Goal: Task Accomplishment & Management: Use online tool/utility

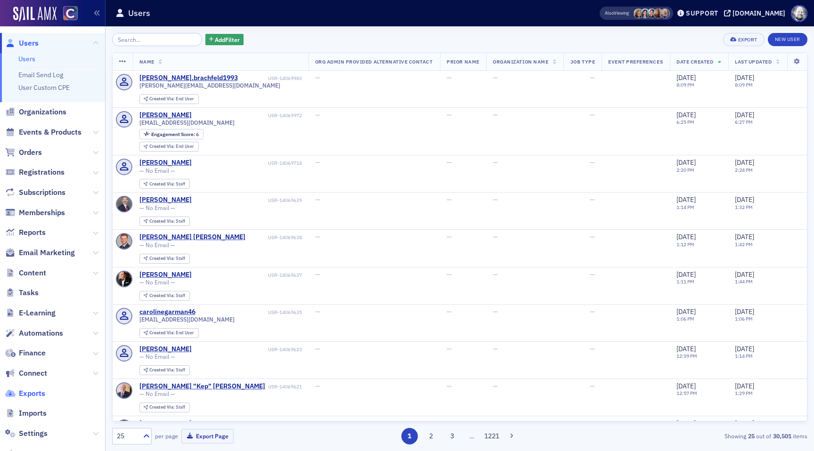
click at [25, 397] on span "Exports" at bounding box center [32, 394] width 26 height 10
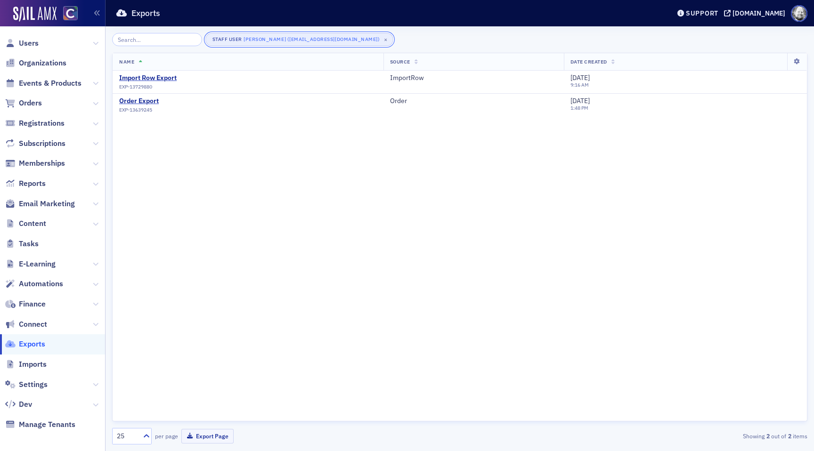
click at [370, 42] on button "Staff User Aidan Sullivan (aidan@blueoceanideas.com) ×" at bounding box center [299, 39] width 188 height 13
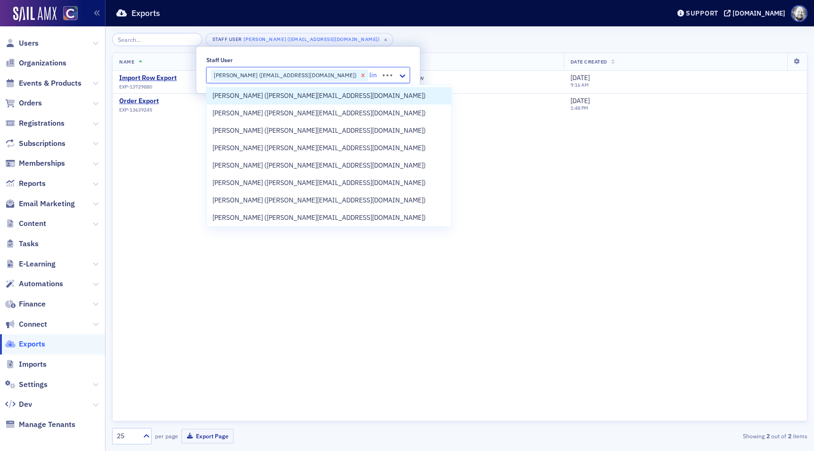
type input "lind"
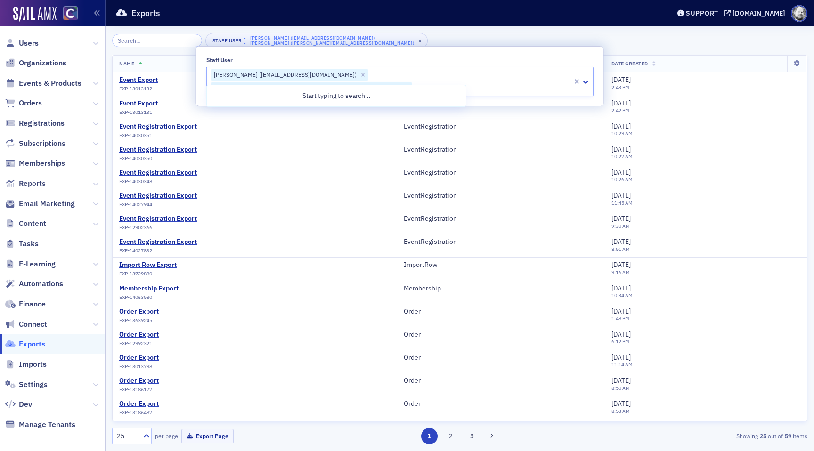
click at [499, 41] on div "Staff User Aidan Sullivan (aidan@blueoceanideas.com) Lindsay Moore (lindsay@coc…" at bounding box center [459, 41] width 695 height 16
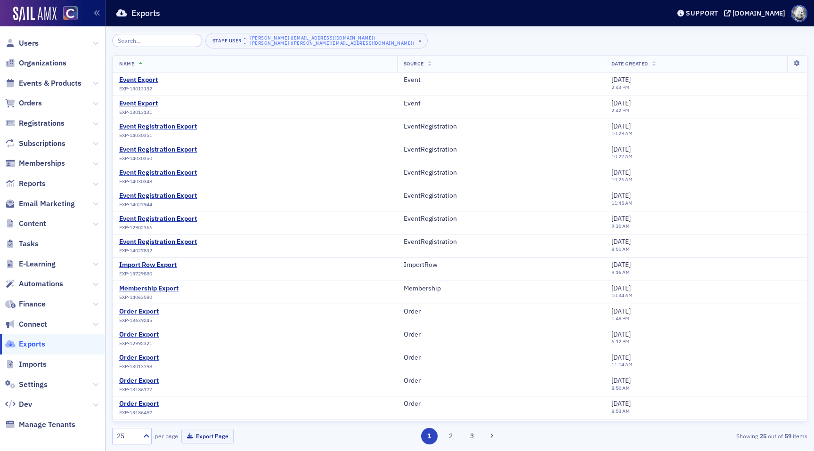
click at [652, 65] on icon at bounding box center [654, 64] width 4 height 5
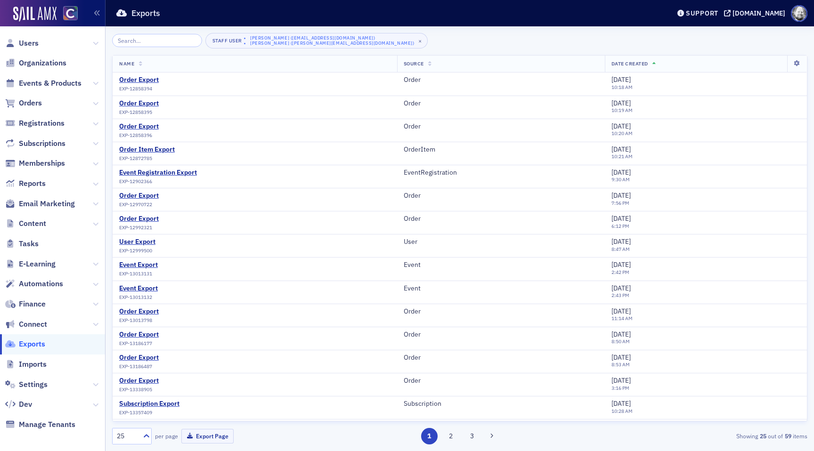
click at [654, 61] on th "Date Created" at bounding box center [696, 64] width 182 height 17
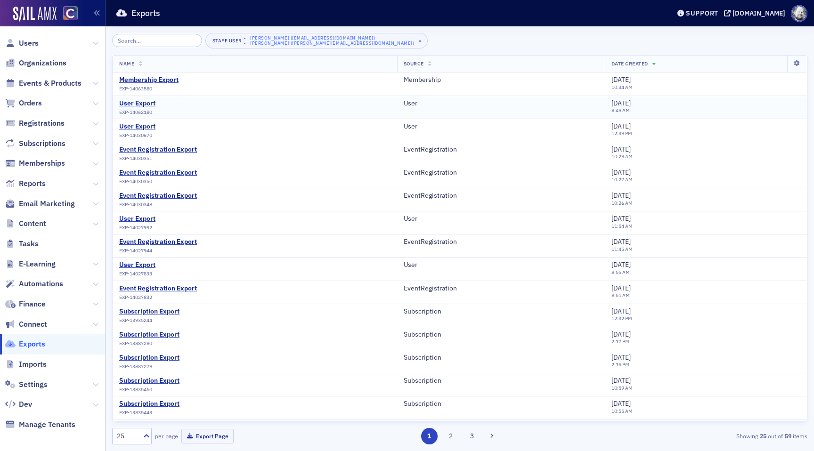
click at [139, 103] on div "User Export" at bounding box center [137, 103] width 36 height 8
click at [138, 123] on div "User Export" at bounding box center [137, 126] width 36 height 8
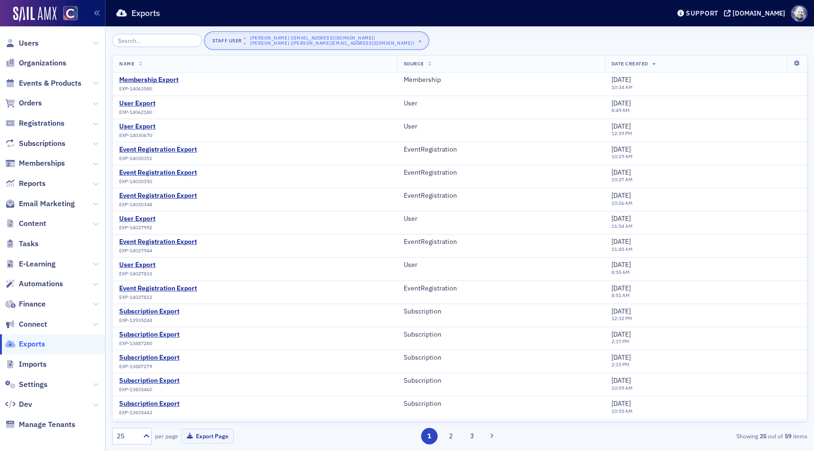
click at [346, 41] on div "Aidan Sullivan (aidan@blueoceanideas.com)" at bounding box center [332, 38] width 164 height 6
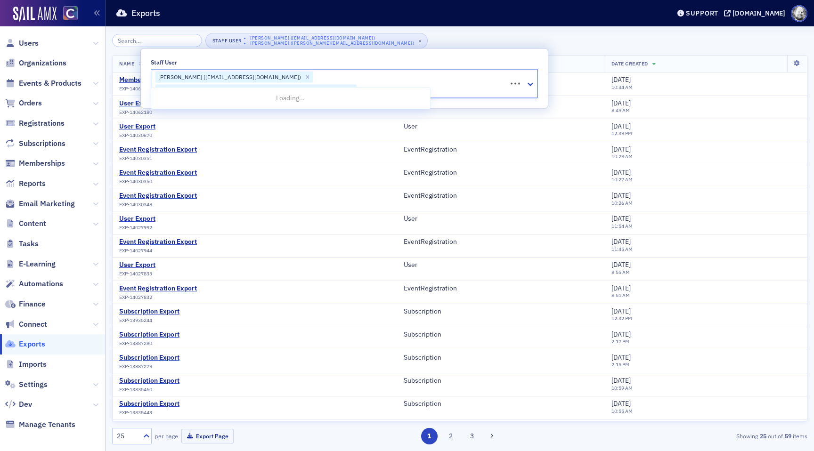
type input "luke"
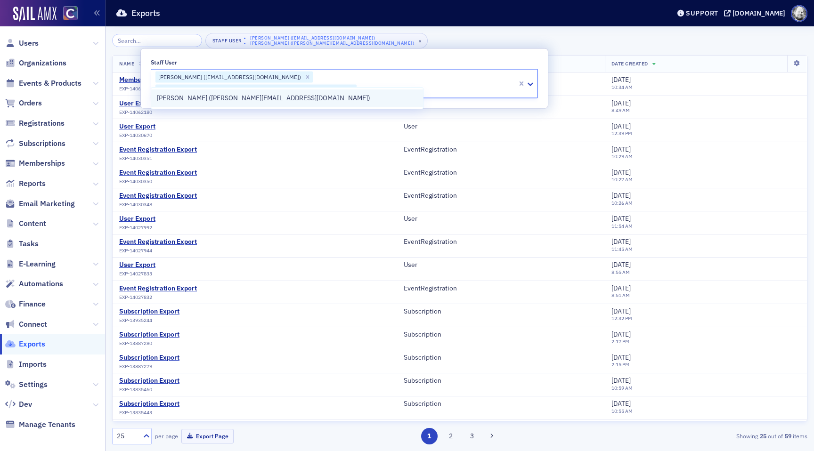
click at [280, 103] on div "Luke Abell (luke@blueoceanideas.com)" at bounding box center [287, 97] width 272 height 17
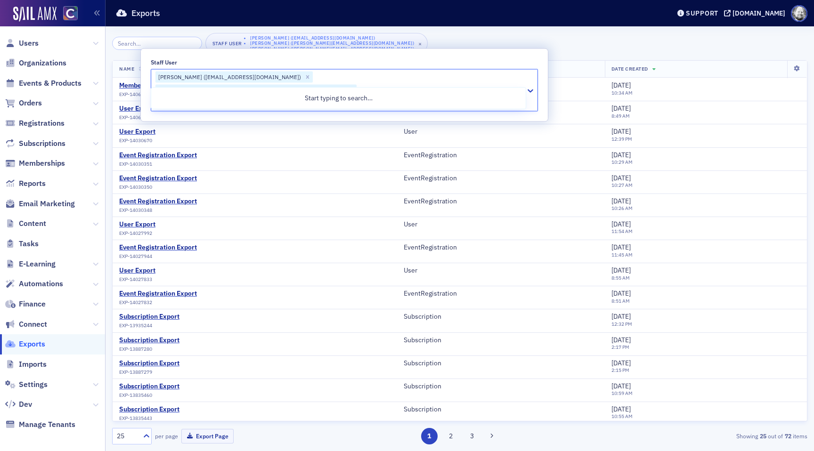
click at [487, 26] on header "Exports Support cocpa.org" at bounding box center [460, 13] width 708 height 26
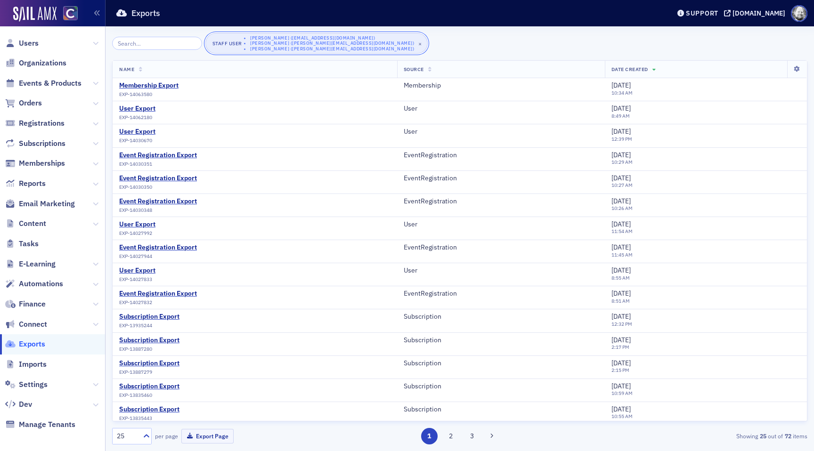
click at [333, 44] on div "Lindsay Moore (lindsay@cocpa.org)" at bounding box center [332, 44] width 164 height 6
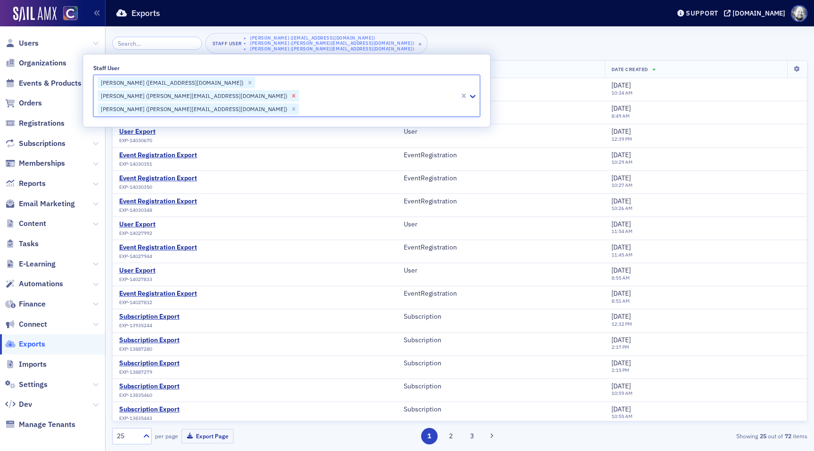
click at [299, 90] on div "Remove Lindsay Moore (lindsay@cocpa.org)" at bounding box center [294, 95] width 10 height 11
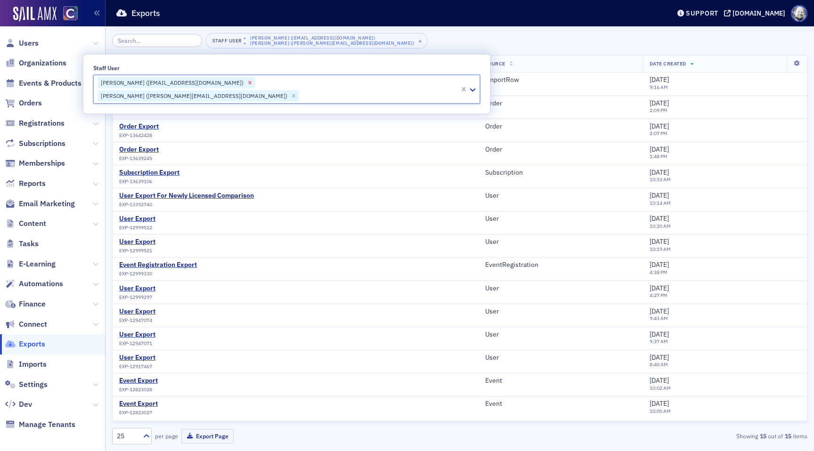
click at [247, 81] on icon "Remove Aidan Sullivan (aidan@blueoceanideas.com)" at bounding box center [250, 83] width 7 height 7
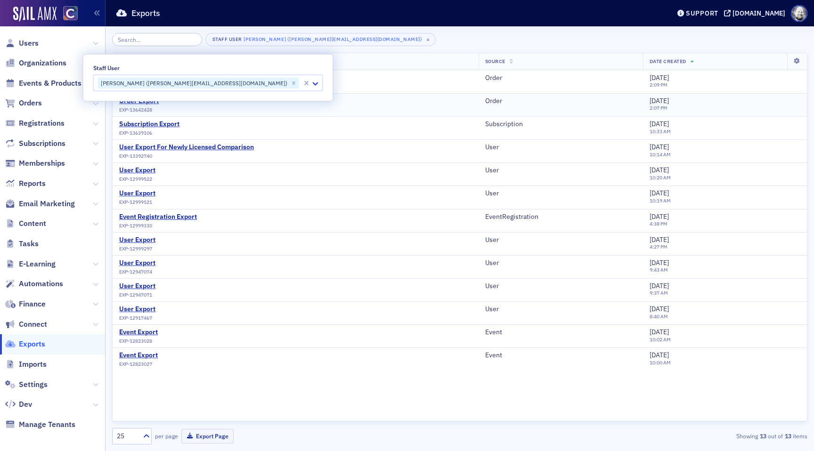
click at [355, 101] on div "Order Export EXP-13642428" at bounding box center [295, 105] width 353 height 16
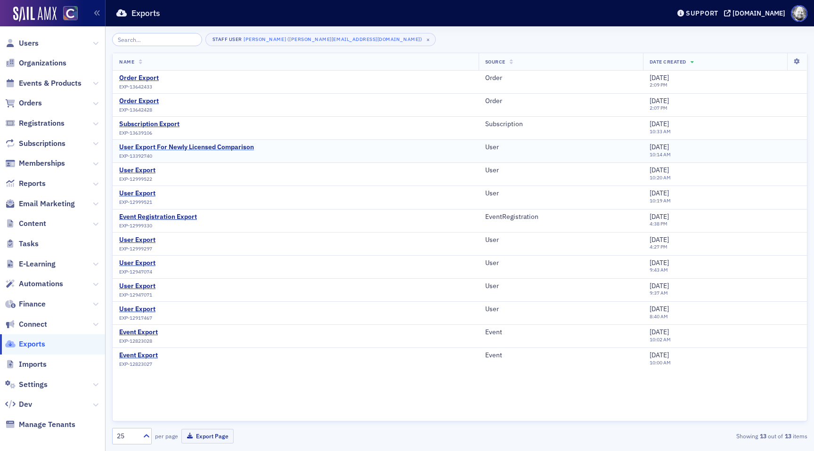
click at [224, 147] on div "User Export For Newly Licensed Comparison" at bounding box center [186, 147] width 135 height 8
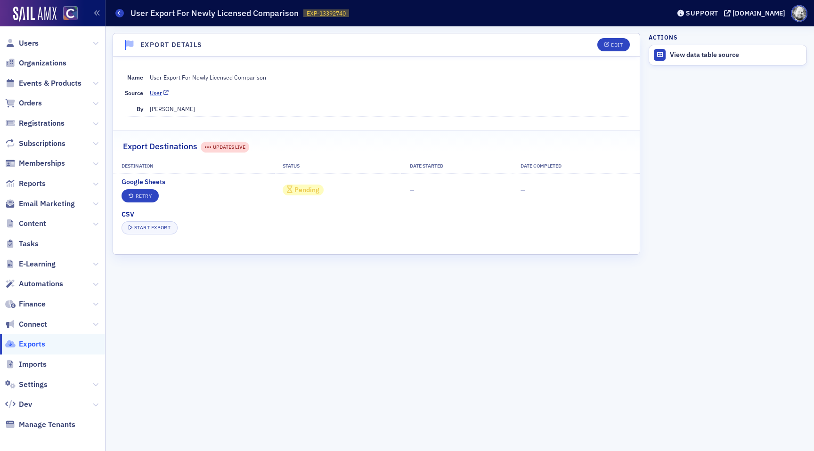
click at [159, 91] on link "User" at bounding box center [159, 93] width 19 height 8
click at [156, 200] on button "Retry" at bounding box center [141, 195] width 38 height 13
click at [145, 196] on button "Retry" at bounding box center [141, 195] width 38 height 13
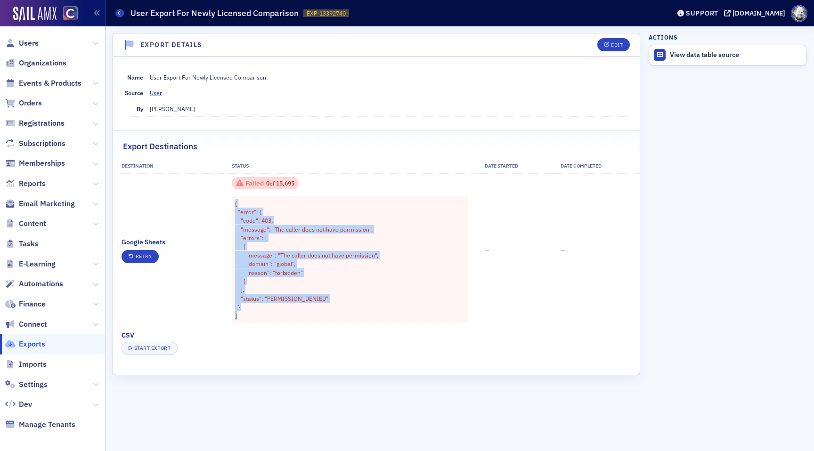
drag, startPoint x: 234, startPoint y: 200, endPoint x: 261, endPoint y: 314, distance: 117.2
click at [261, 315] on div "{ "error": { "code": 403, "message": "The caller does not have permission", "er…" at bounding box center [350, 260] width 236 height 128
copy div "{ "error": { "code": 403, "message": "The caller does not have permission", "er…"
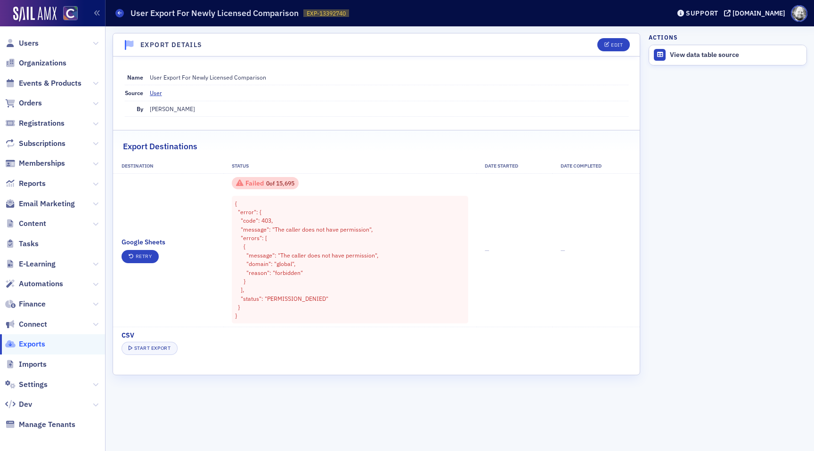
click at [14, 34] on span "Users" at bounding box center [52, 43] width 105 height 20
click at [21, 39] on span "Users" at bounding box center [29, 43] width 20 height 10
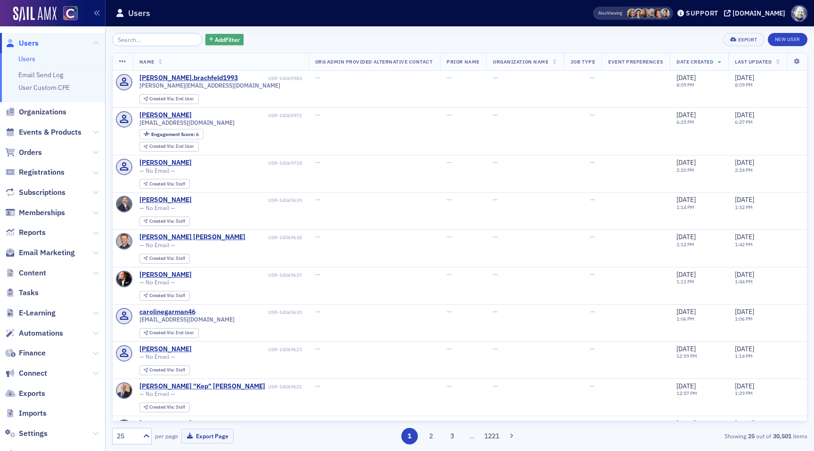
click at [215, 40] on span "Add Filter" at bounding box center [227, 39] width 25 height 8
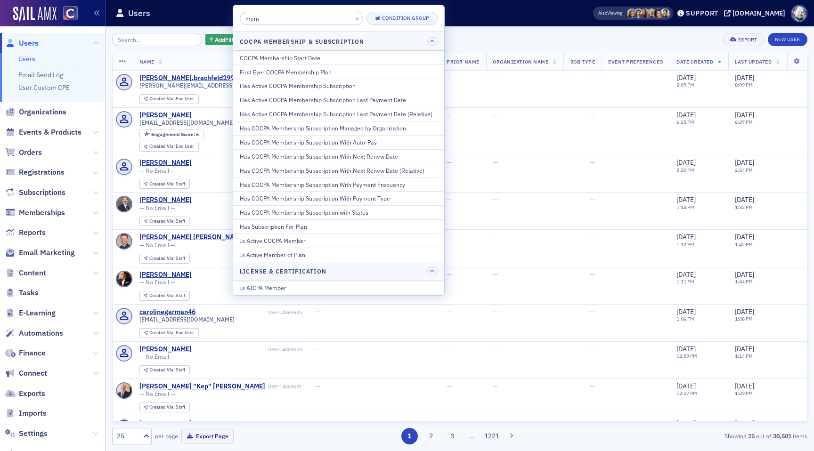
type input "mem"
click at [520, 36] on div "Add Filter Export New User" at bounding box center [459, 39] width 695 height 13
